Goal: Task Accomplishment & Management: Use online tool/utility

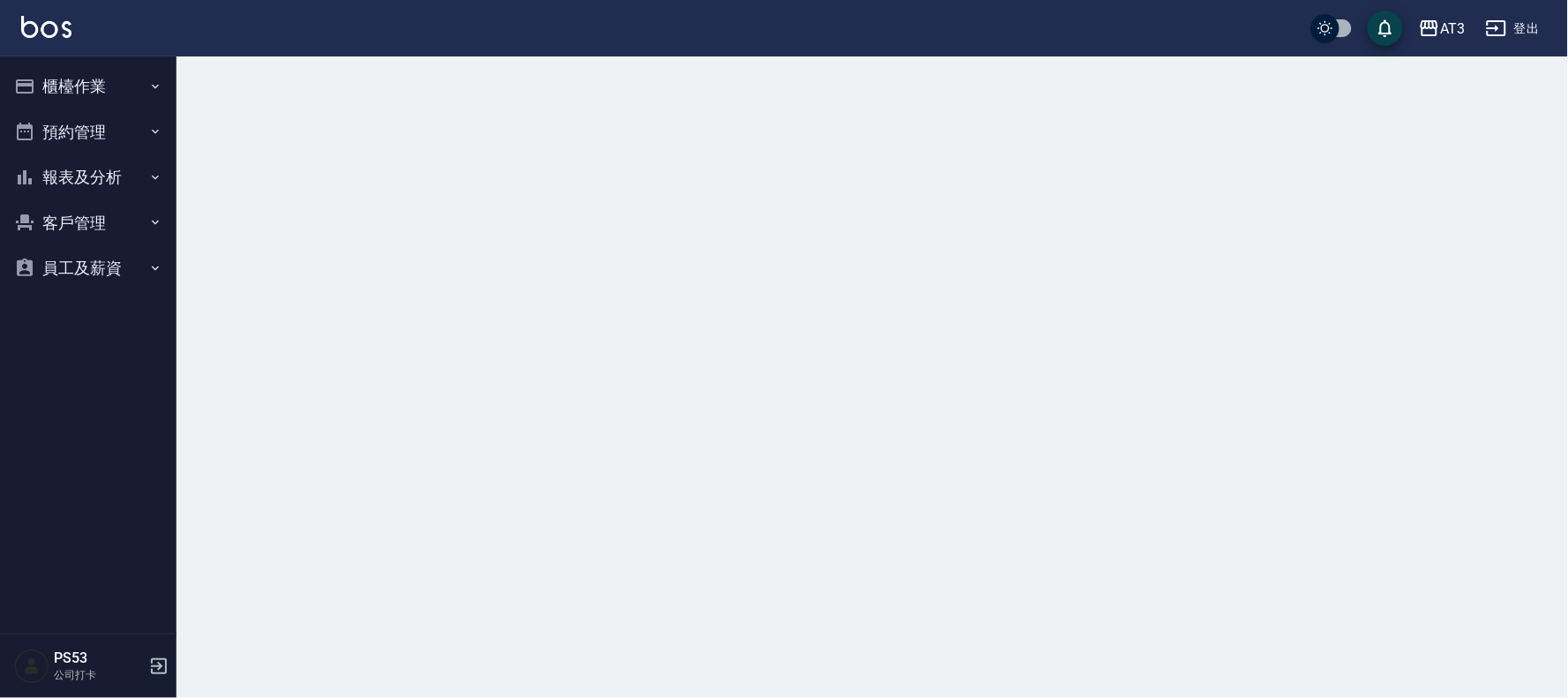
click at [95, 85] on button "櫃檯作業" at bounding box center [88, 86] width 162 height 46
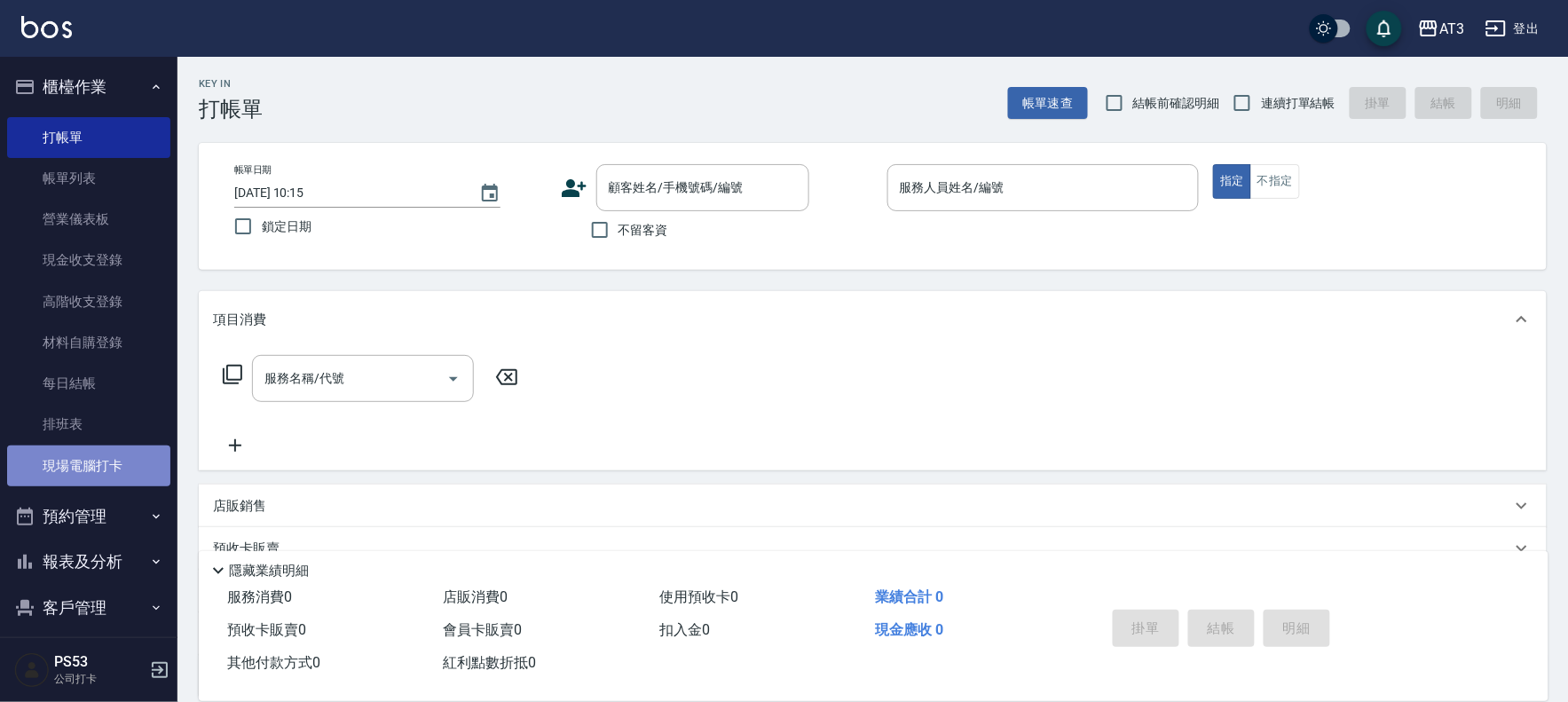
click at [100, 464] on link "現場電腦打卡" at bounding box center [89, 465] width 163 height 41
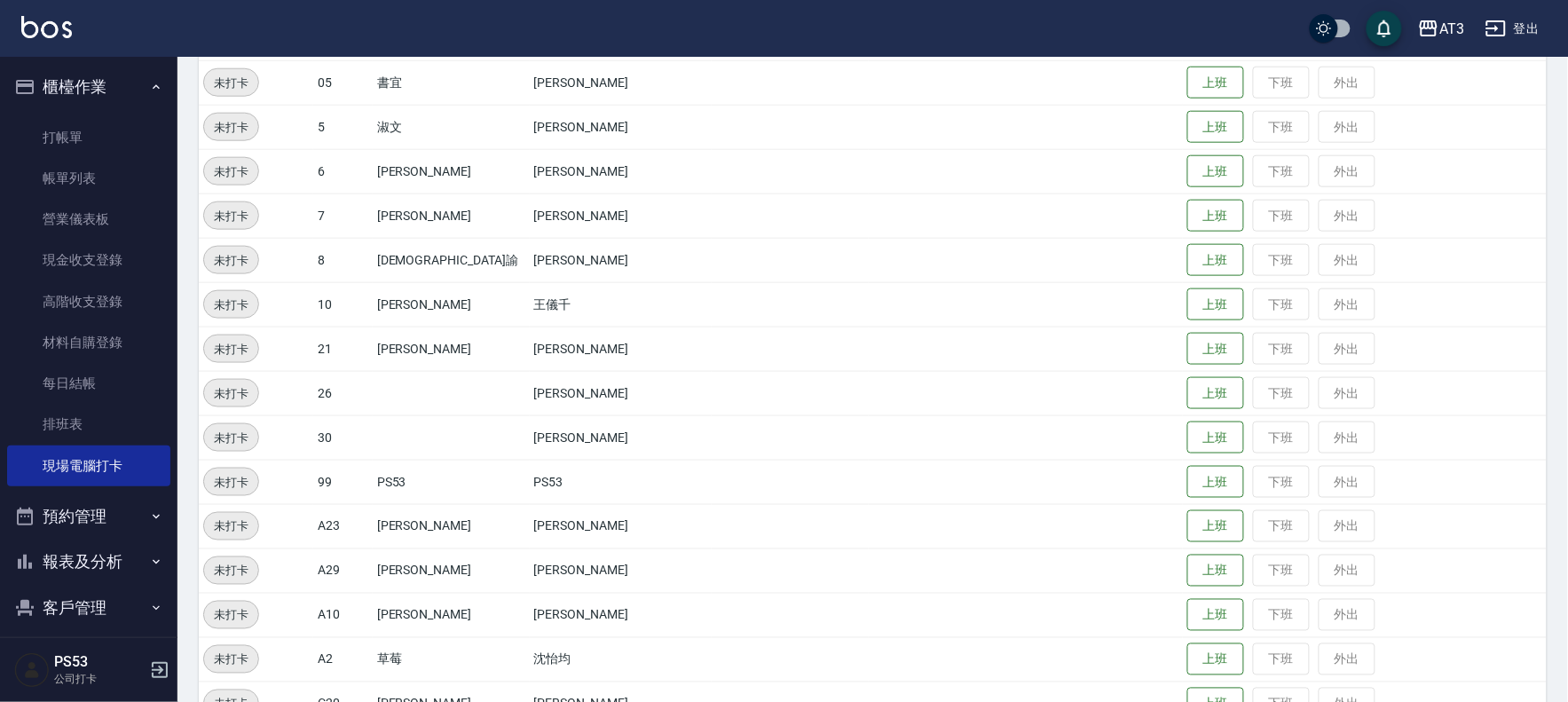
scroll to position [582, 0]
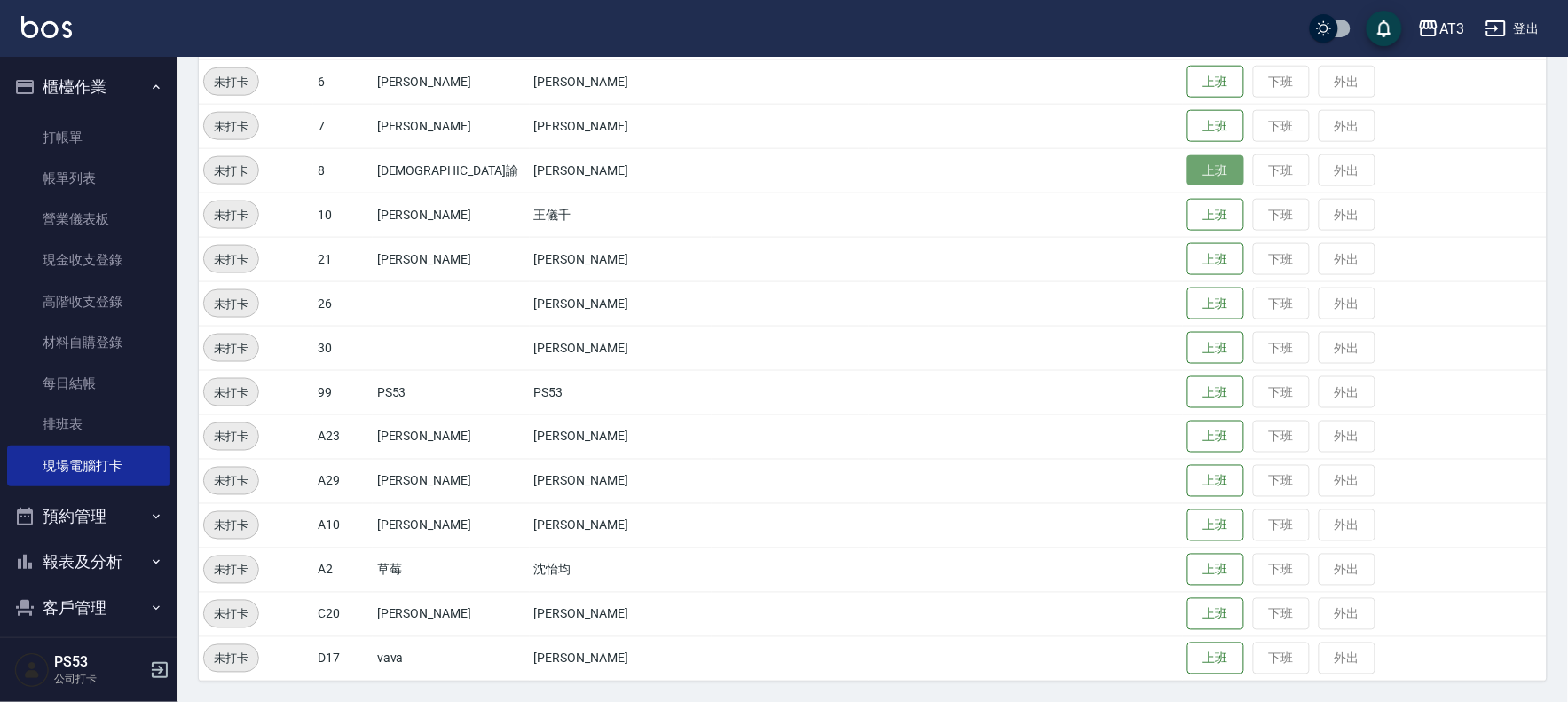
click at [1187, 175] on button "上班" at bounding box center [1215, 171] width 57 height 31
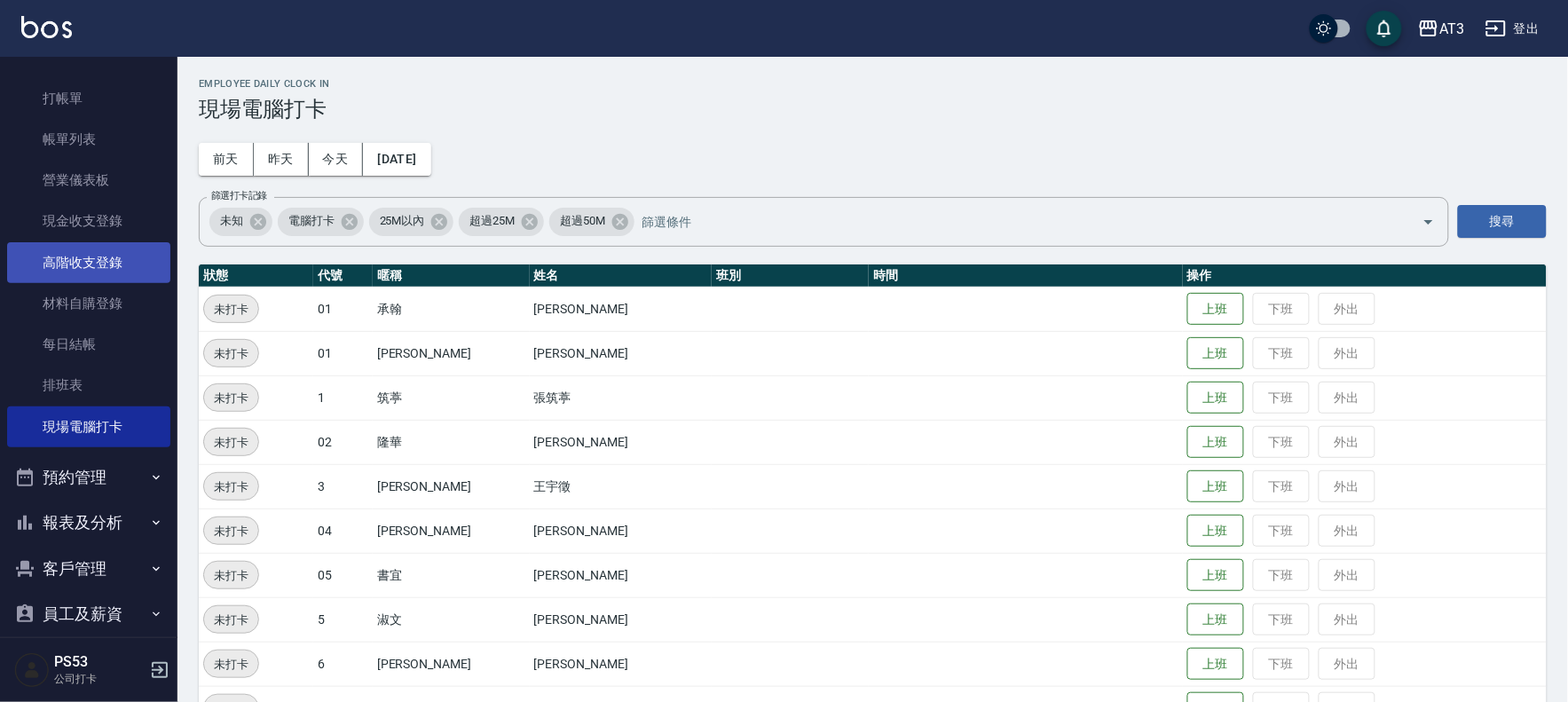
scroll to position [59, 0]
